Goal: Task Accomplishment & Management: Manage account settings

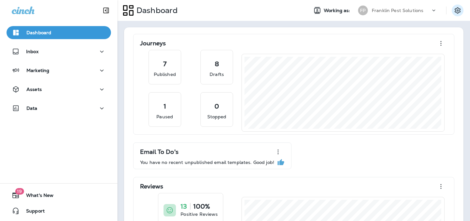
click at [461, 8] on icon "Settings" at bounding box center [458, 11] width 8 height 8
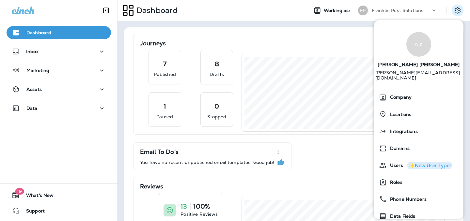
scroll to position [33, 0]
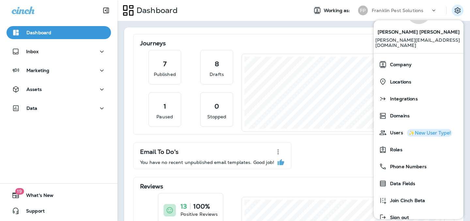
click at [422, 13] on div "Franklin Pest Solutions" at bounding box center [401, 11] width 59 height 10
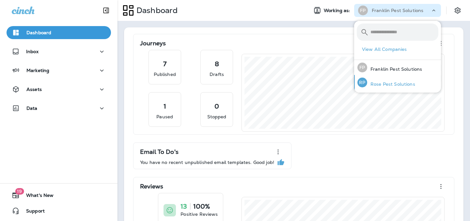
click at [409, 82] on p "Rose Pest Solutions" at bounding box center [391, 84] width 48 height 5
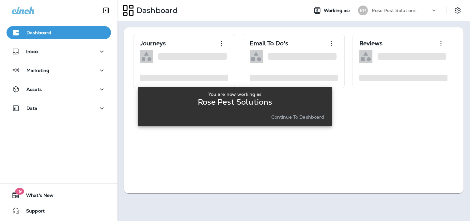
click at [316, 120] on button "Continue to Dashboard" at bounding box center [298, 117] width 58 height 9
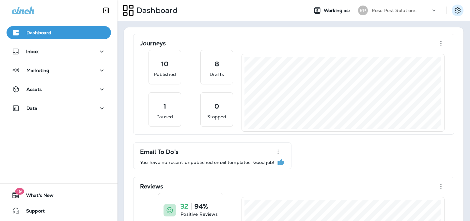
click at [455, 10] on icon "Settings" at bounding box center [458, 11] width 8 height 8
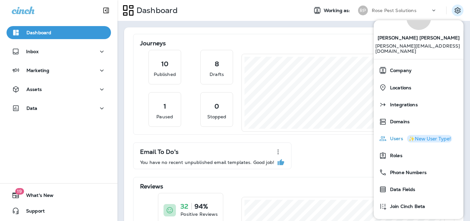
scroll to position [40, 0]
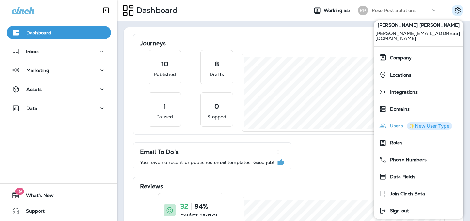
click at [404, 121] on div "Users ✨New User Type!" at bounding box center [418, 126] width 85 height 13
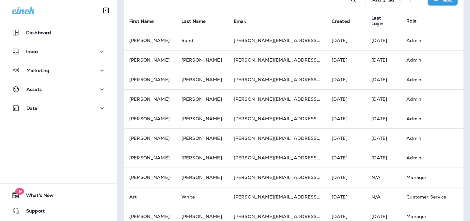
scroll to position [20, 0]
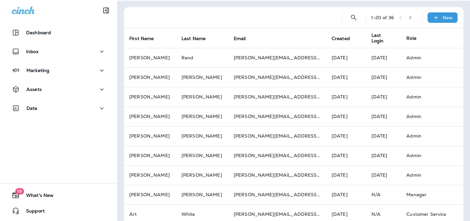
click at [412, 17] on icon "button" at bounding box center [410, 17] width 5 height 5
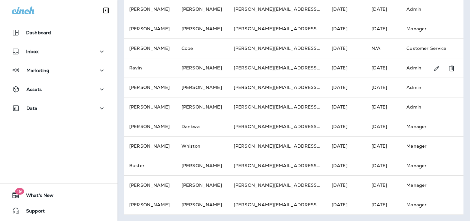
scroll to position [167, 0]
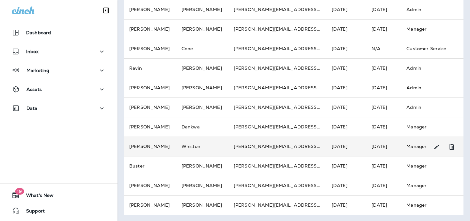
click at [327, 149] on td "Jun 13, 2025" at bounding box center [347, 147] width 40 height 20
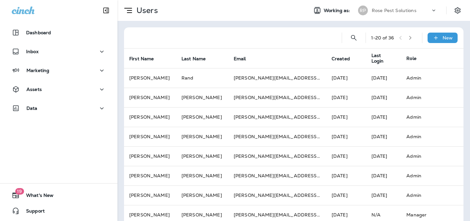
click at [413, 40] on button "button" at bounding box center [411, 38] width 10 height 10
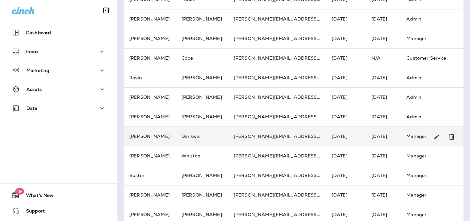
scroll to position [167, 0]
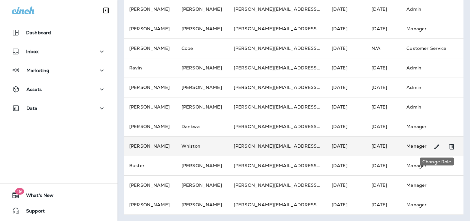
click at [437, 148] on icon "Change Role" at bounding box center [436, 147] width 7 height 7
select select "*****"
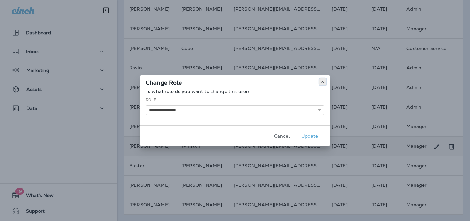
click at [323, 81] on use at bounding box center [323, 82] width 2 height 3
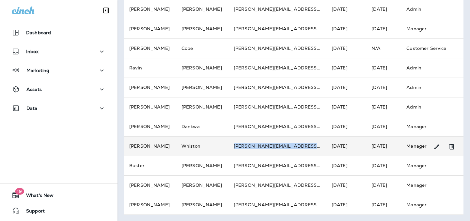
drag, startPoint x: 217, startPoint y: 145, endPoint x: 294, endPoint y: 148, distance: 77.1
click at [294, 148] on td "j.whiston@rosepestcontrol.com" at bounding box center [278, 146] width 98 height 20
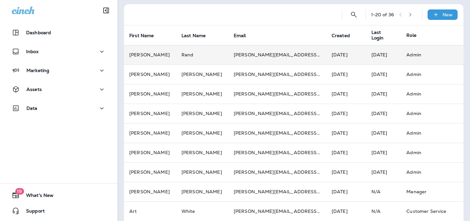
scroll to position [4, 0]
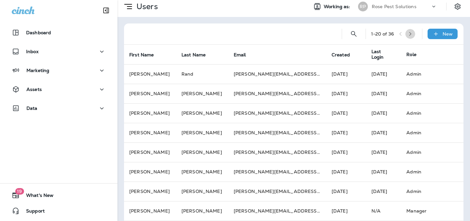
click at [413, 35] on icon "button" at bounding box center [410, 34] width 5 height 5
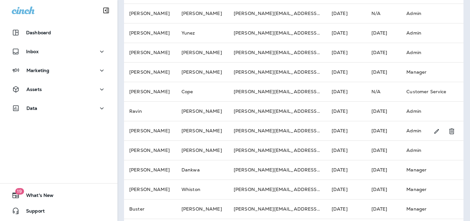
scroll to position [166, 0]
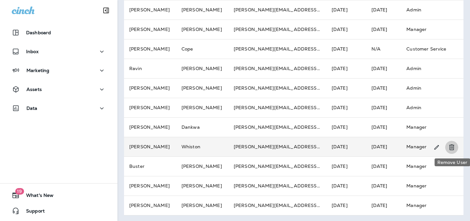
click at [451, 149] on icon "Remove User" at bounding box center [452, 148] width 8 height 8
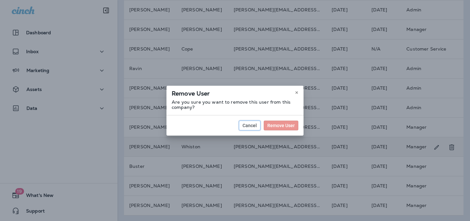
click at [256, 126] on span "Cancel" at bounding box center [250, 125] width 14 height 5
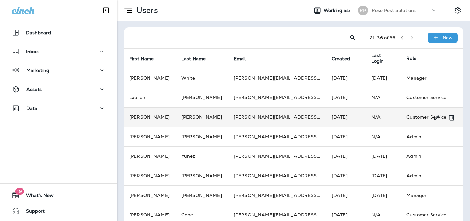
scroll to position [167, 0]
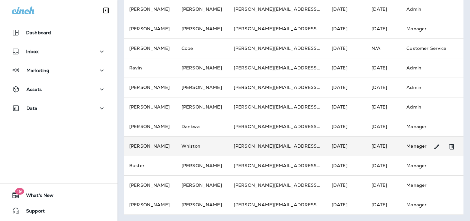
click at [327, 145] on td "Jun 13, 2025" at bounding box center [347, 146] width 40 height 20
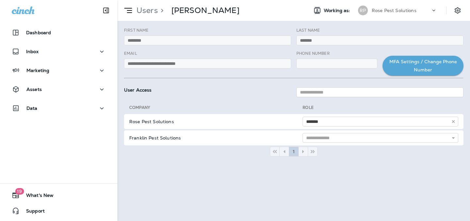
click at [402, 10] on p "Rose Pest Solutions" at bounding box center [394, 10] width 45 height 5
